Goal: Navigation & Orientation: Find specific page/section

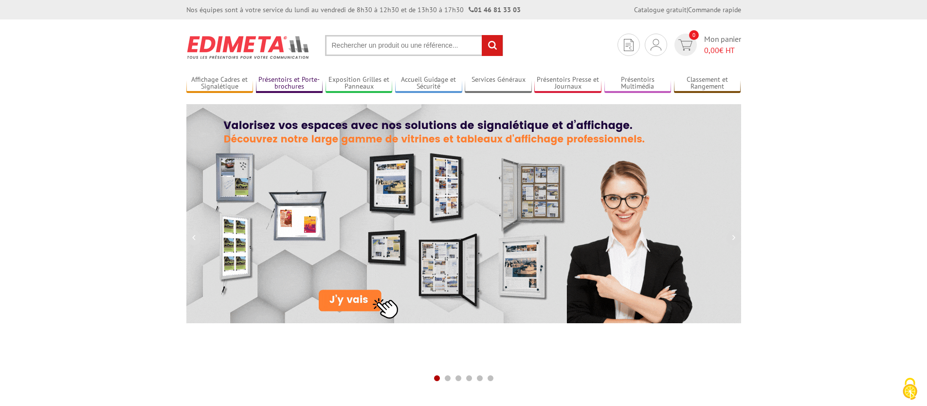
click at [272, 81] on link "Présentoirs et Porte-brochures" at bounding box center [289, 83] width 67 height 16
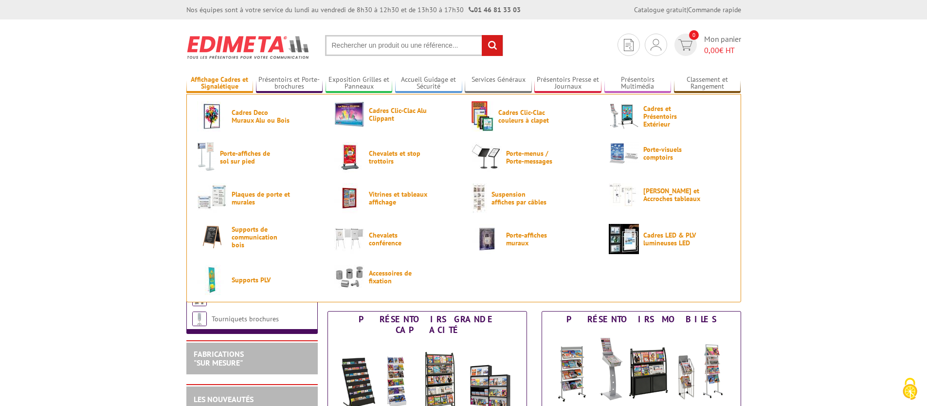
click at [217, 83] on link "Affichage Cadres et Signalétique" at bounding box center [219, 83] width 67 height 16
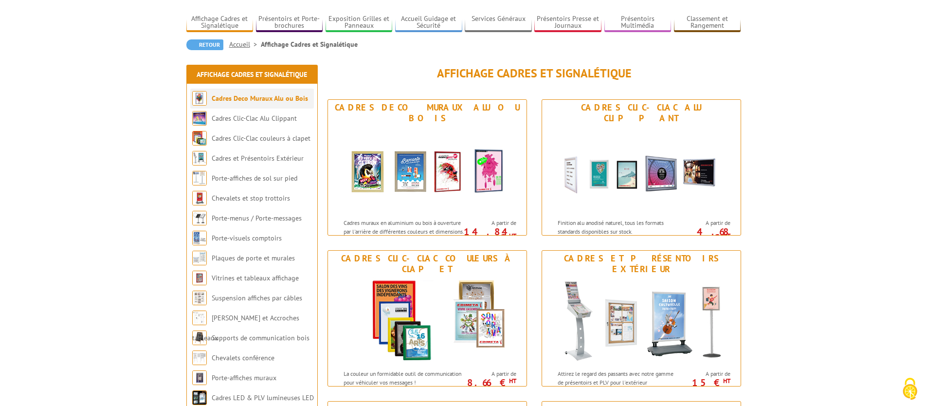
scroll to position [11, 0]
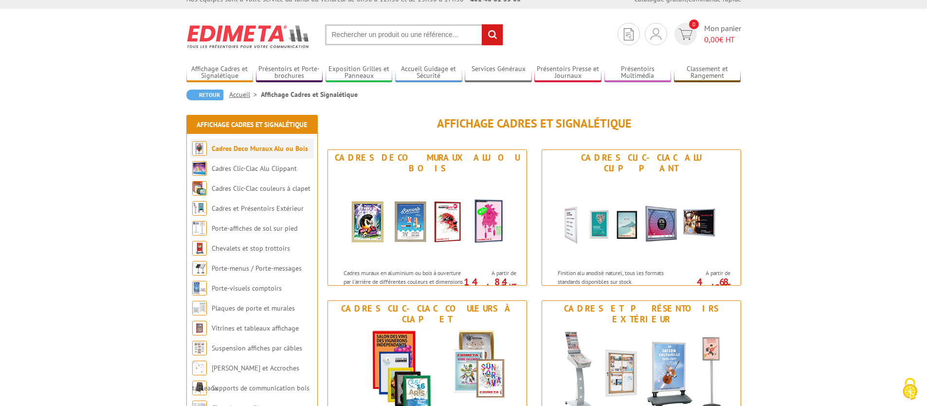
click at [269, 148] on link "Cadres Deco Muraux Alu ou Bois" at bounding box center [260, 148] width 96 height 9
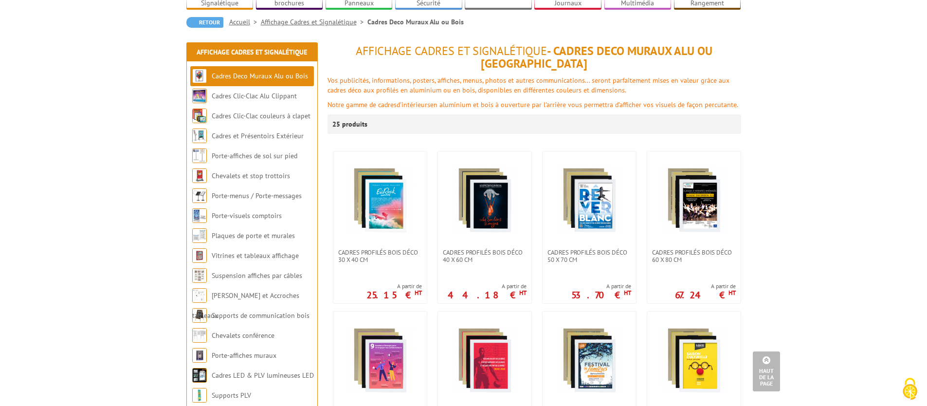
scroll to position [34, 0]
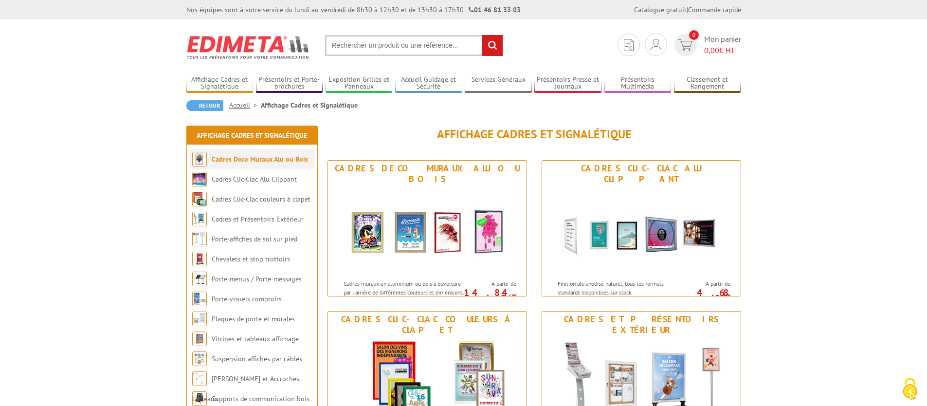
drag, startPoint x: 201, startPoint y: 20, endPoint x: 236, endPoint y: 158, distance: 142.7
click at [258, 186] on li "Cadres Clic-Clac Alu Clippant" at bounding box center [252, 179] width 124 height 20
click at [249, 180] on link "Cadres Clic-Clac Alu Clippant" at bounding box center [254, 179] width 85 height 9
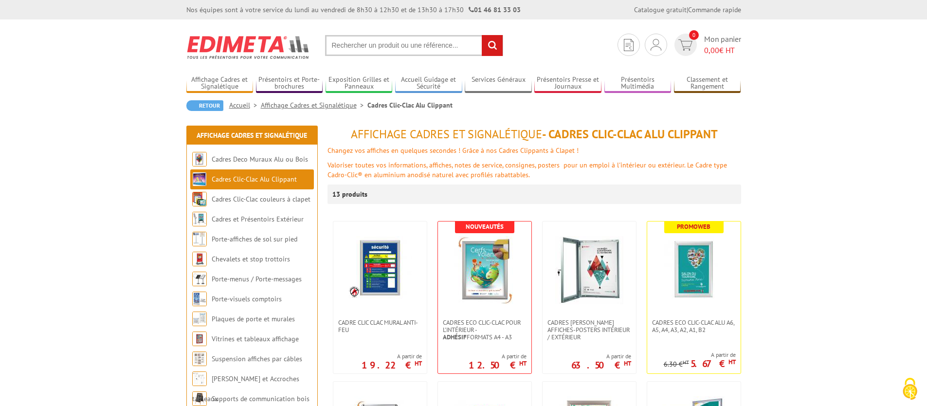
click at [278, 177] on link "Cadres Clic-Clac Alu Clippant" at bounding box center [254, 179] width 85 height 9
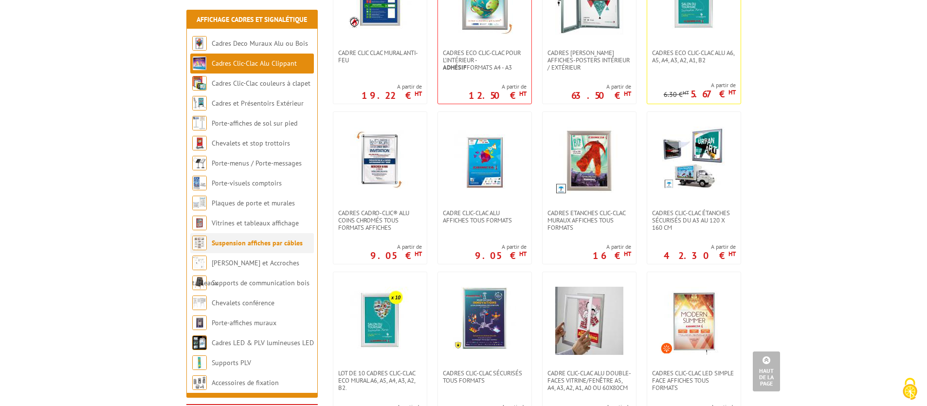
scroll to position [350, 0]
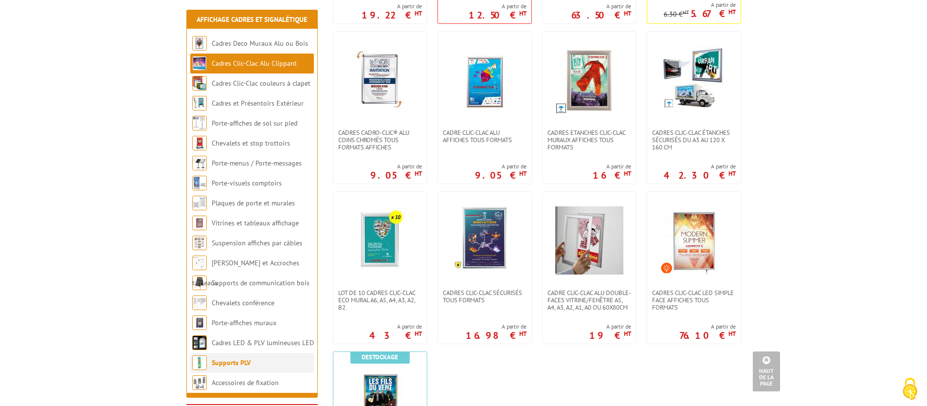
click at [233, 361] on link "Supports PLV" at bounding box center [231, 362] width 39 height 9
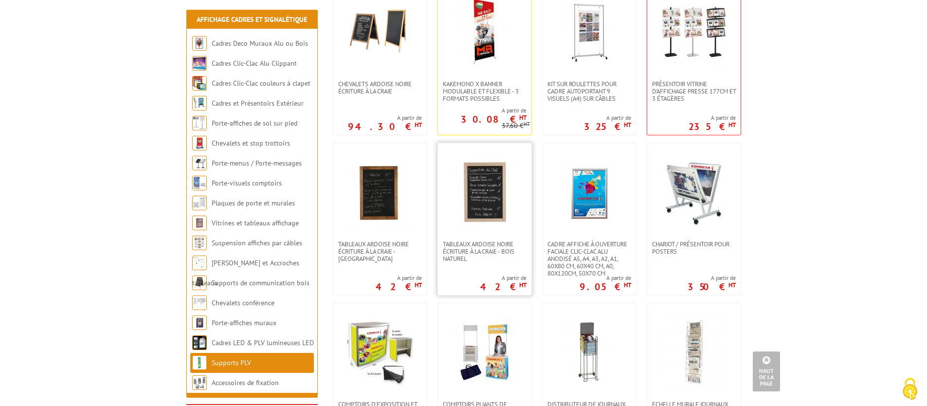
scroll to position [220, 0]
